Goal: Information Seeking & Learning: Learn about a topic

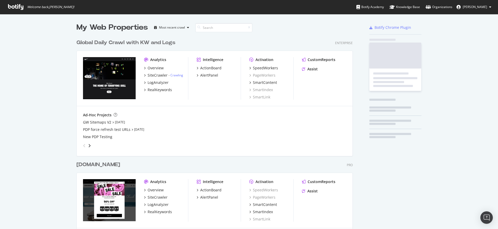
scroll to position [311, 280]
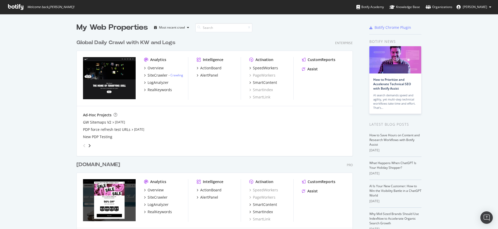
click at [95, 43] on div "Global Daily Crawl with KW and Logs" at bounding box center [125, 43] width 99 height 8
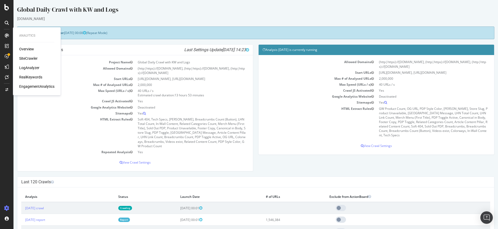
click at [32, 69] on div "LogAnalyzer" at bounding box center [29, 67] width 20 height 5
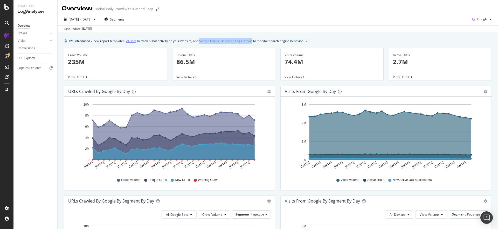
click at [132, 41] on link "AI Bots" at bounding box center [131, 40] width 10 height 5
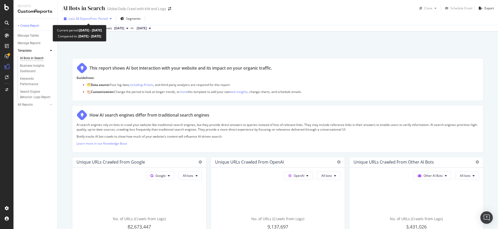
click at [91, 20] on span "vs Prev. Period" at bounding box center [97, 18] width 20 height 4
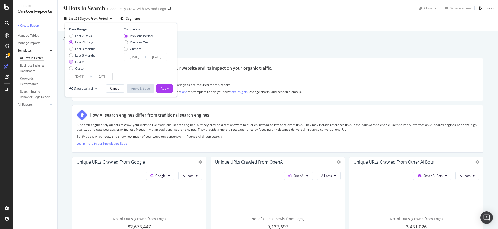
click at [74, 61] on div "Last Year" at bounding box center [82, 62] width 26 height 4
type input "2024/09/14"
type input "2023/09/15"
type input "2024/09/13"
click at [161, 87] on div "Apply" at bounding box center [164, 88] width 8 height 4
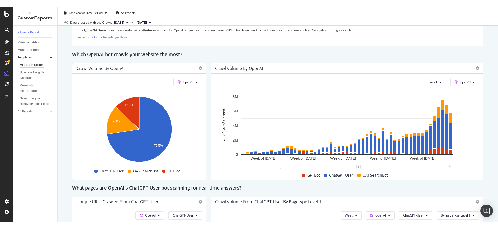
scroll to position [444, 0]
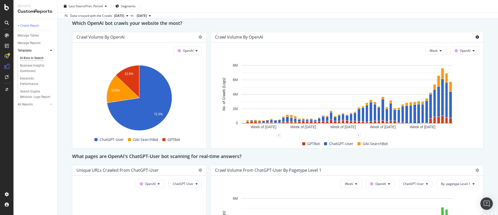
click at [475, 38] on icon at bounding box center [477, 37] width 4 height 4
click at [484, 44] on div "AI Bots in Search AI Bots in Search Global Daily Crawl with KW and Logs Clone S…" at bounding box center [278, 107] width 440 height 215
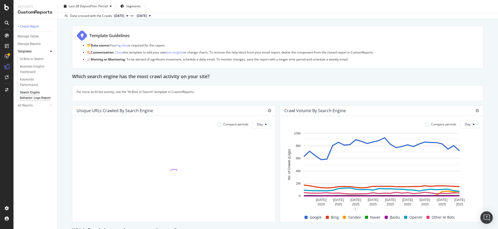
scroll to position [49, 0]
